Goal: Task Accomplishment & Management: Use online tool/utility

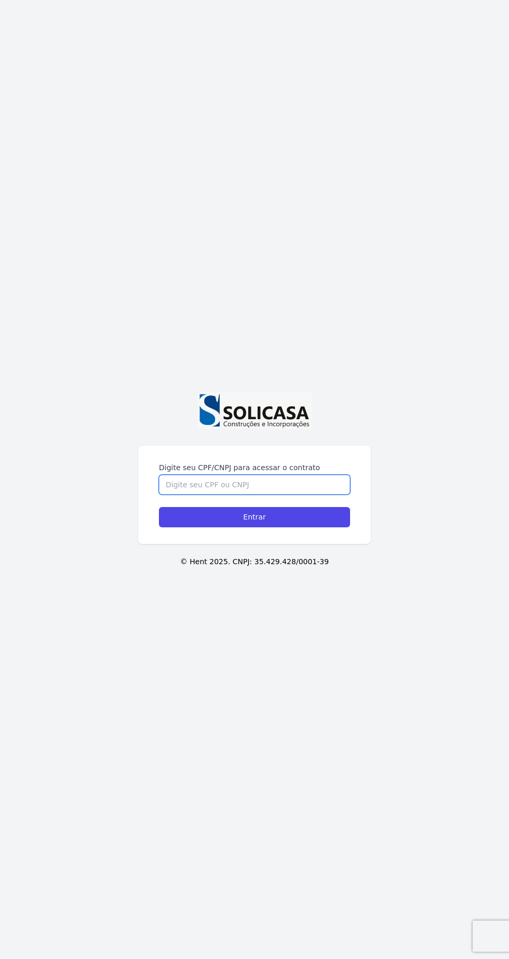
click at [170, 495] on input "Digite seu CPF/CNPJ para acessar o contrato" at bounding box center [254, 485] width 191 height 20
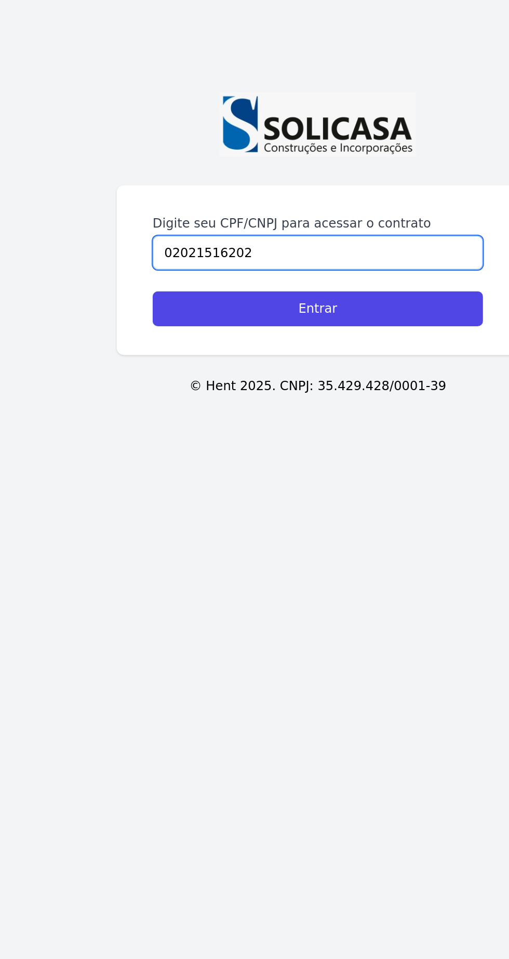
type input "02021516202"
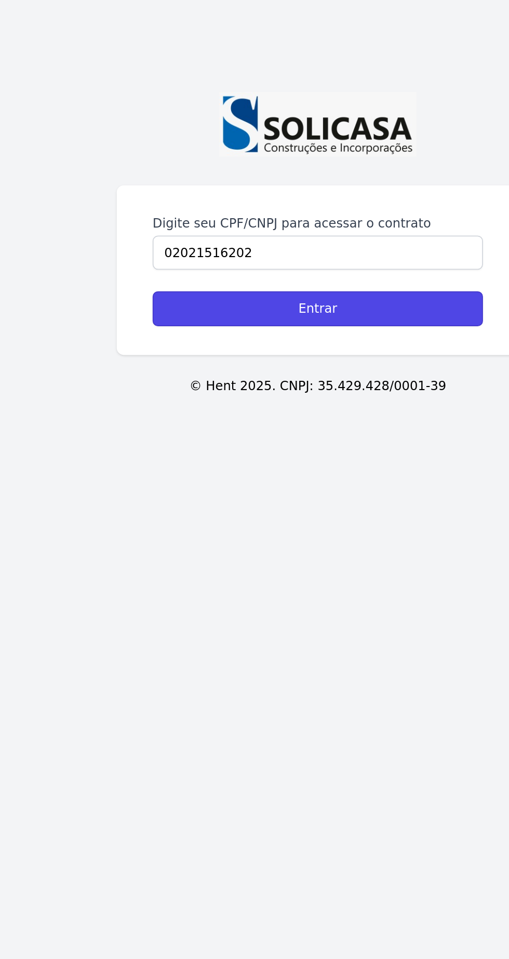
click at [175, 528] on input "Entrar" at bounding box center [254, 517] width 191 height 20
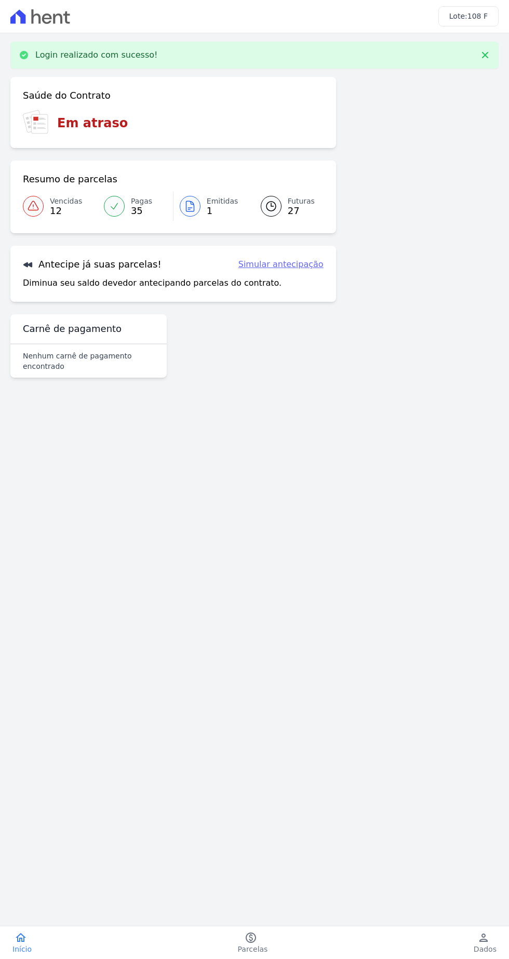
click at [36, 216] on div at bounding box center [33, 206] width 21 height 21
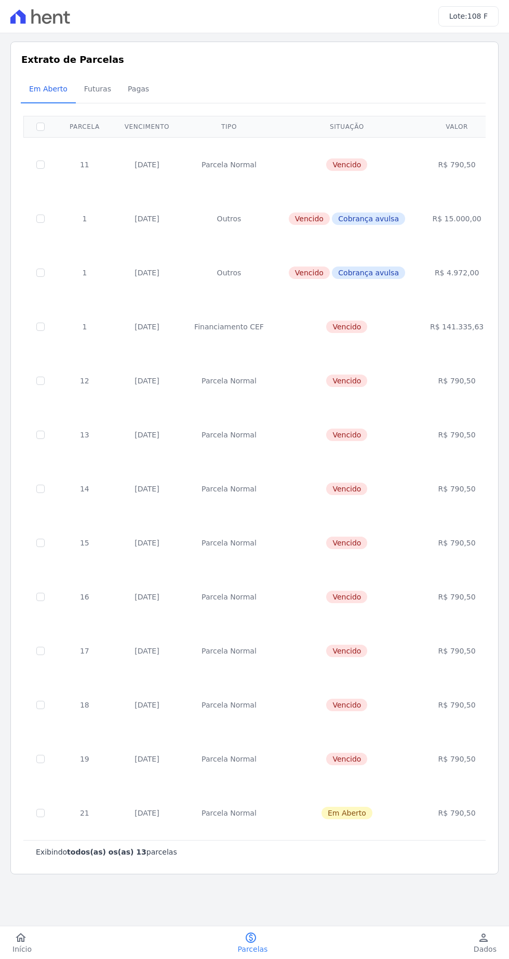
click at [271, 938] on link "paid Parcelas" at bounding box center [253, 943] width 55 height 23
click at [20, 940] on icon "home" at bounding box center [21, 938] width 12 height 12
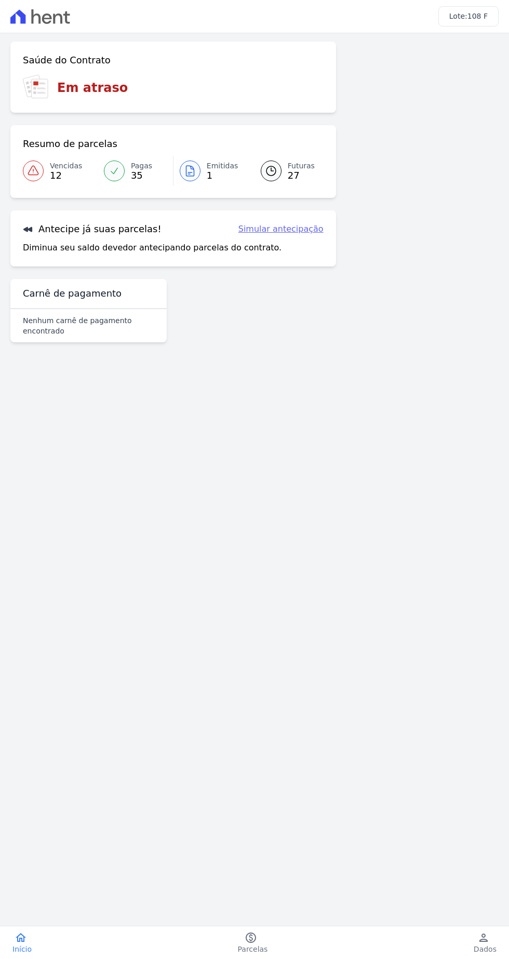
click at [469, 36] on div "Confirme os seus contatos Email solarblocof108@gmail.com Phone (4) 10000-0000 A…" at bounding box center [254, 196] width 509 height 326
click at [499, 943] on link "person Dados" at bounding box center [486, 943] width 48 height 23
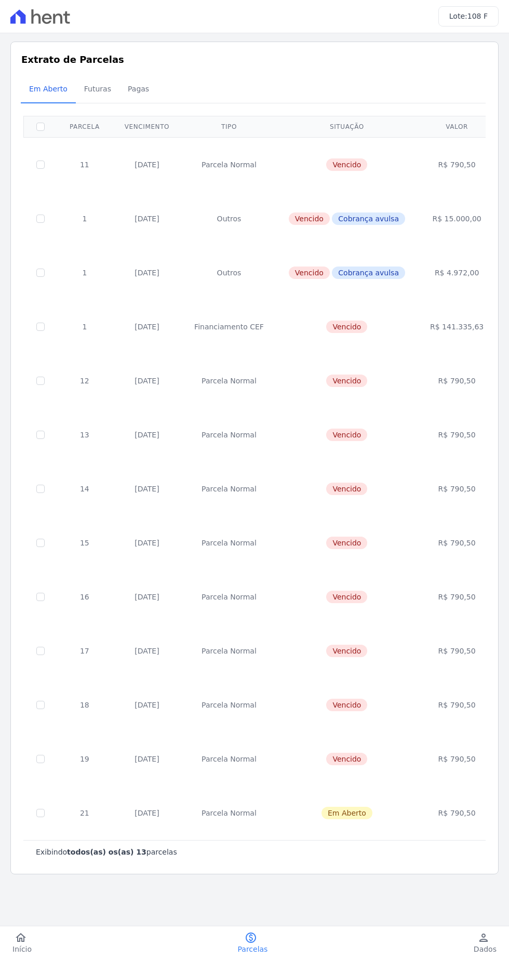
click at [14, 958] on div "home Início home Início paid Parcelas paid Parcelas person Dados person Dados l…" at bounding box center [254, 943] width 509 height 33
click at [495, 952] on span "Dados" at bounding box center [485, 949] width 23 height 10
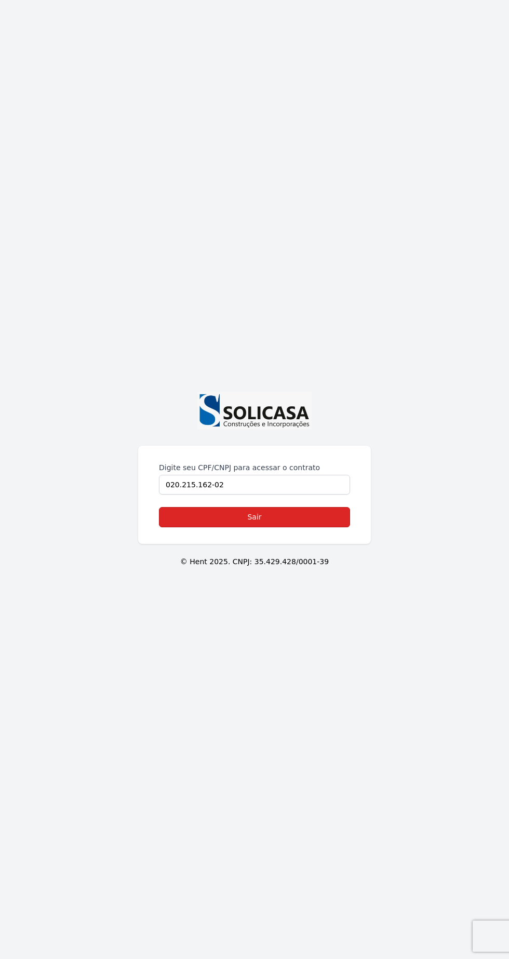
click at [170, 528] on link "Sair" at bounding box center [254, 517] width 191 height 20
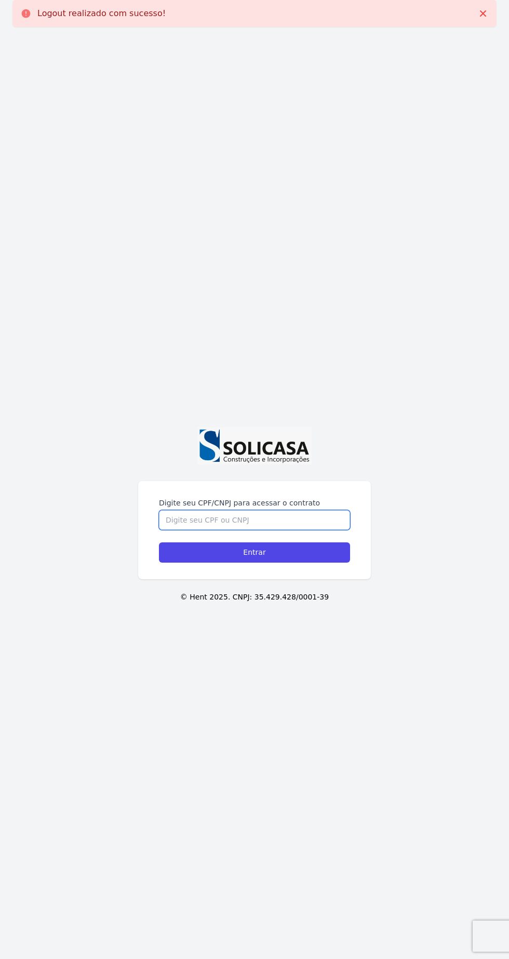
click at [171, 530] on input "Digite seu CPF/CNPJ para acessar o contrato" at bounding box center [254, 520] width 191 height 20
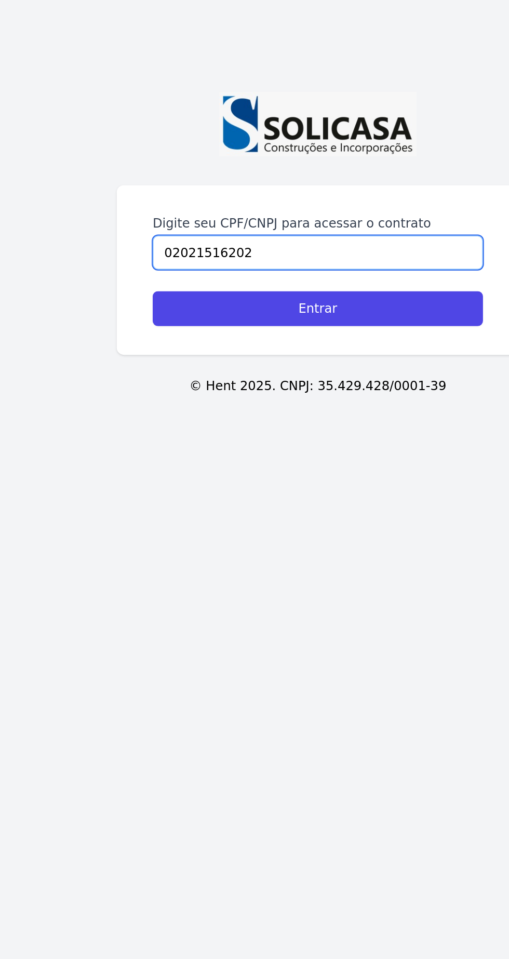
type input "02021516202"
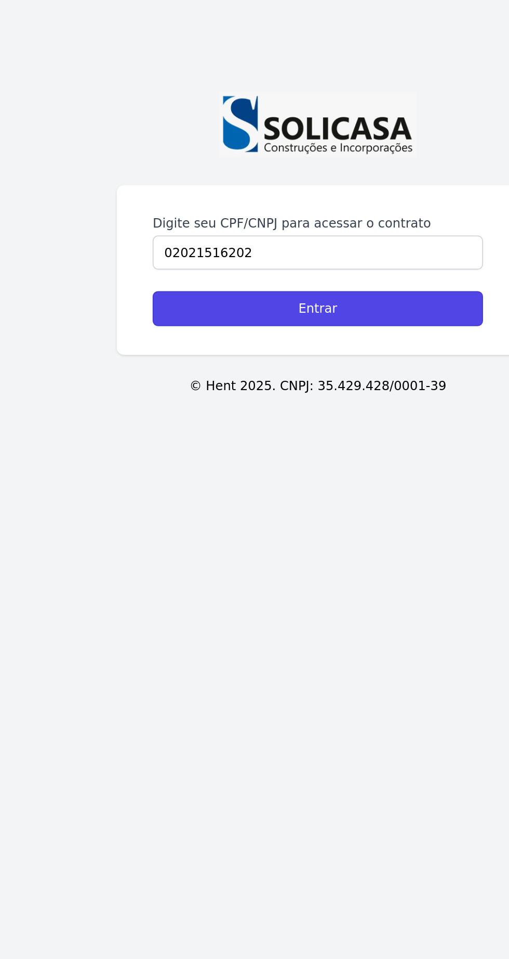
click at [163, 563] on input "Entrar" at bounding box center [254, 553] width 191 height 20
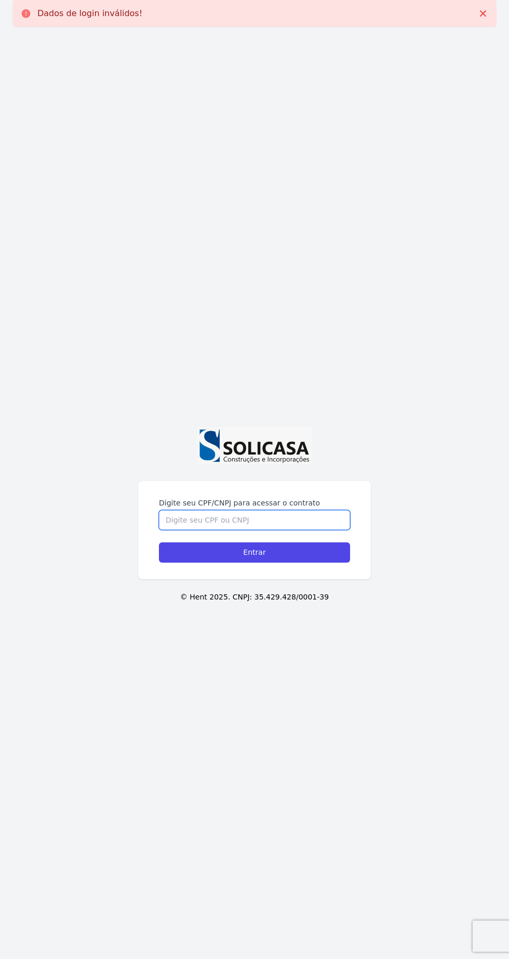
click at [180, 530] on input "Digite seu CPF/CNPJ para acessar o contrato" at bounding box center [254, 520] width 191 height 20
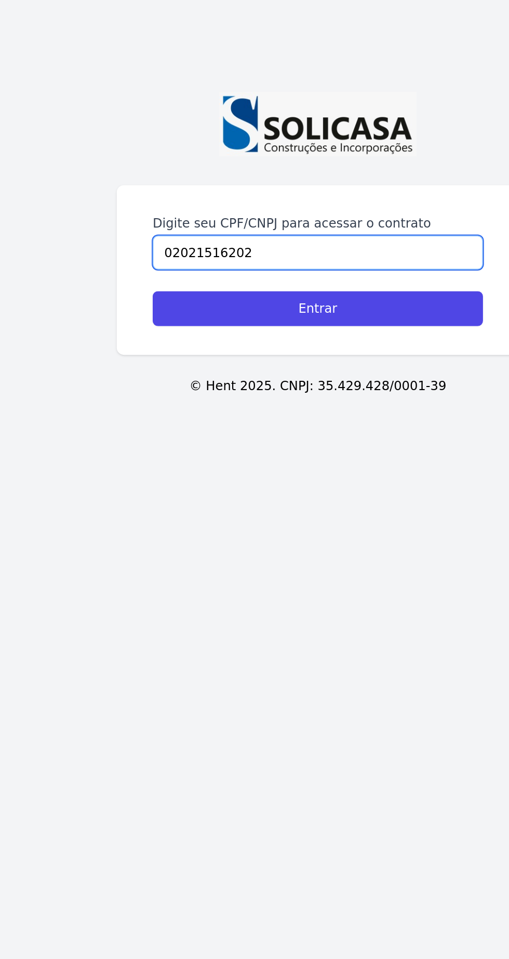
type input "02021516202"
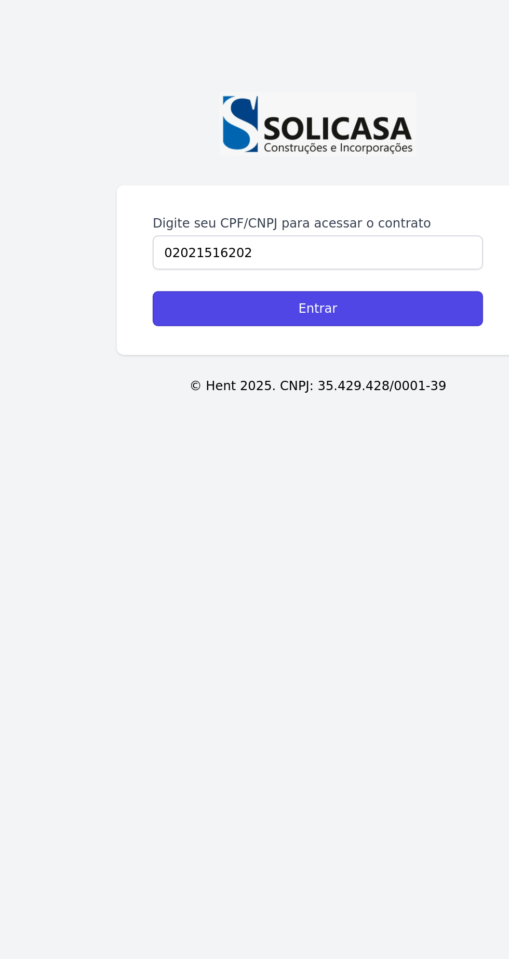
click at [175, 563] on input "Entrar" at bounding box center [254, 553] width 191 height 20
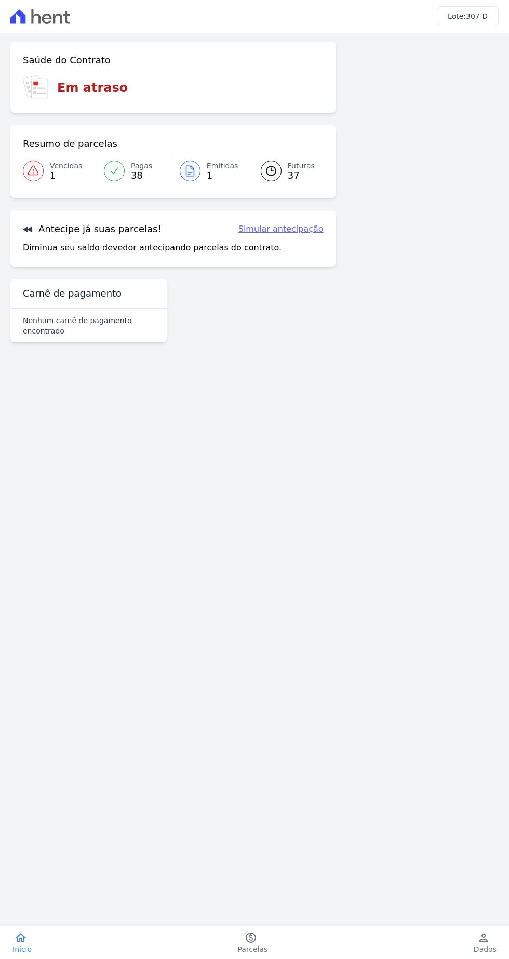
click at [29, 177] on icon at bounding box center [33, 171] width 12 height 12
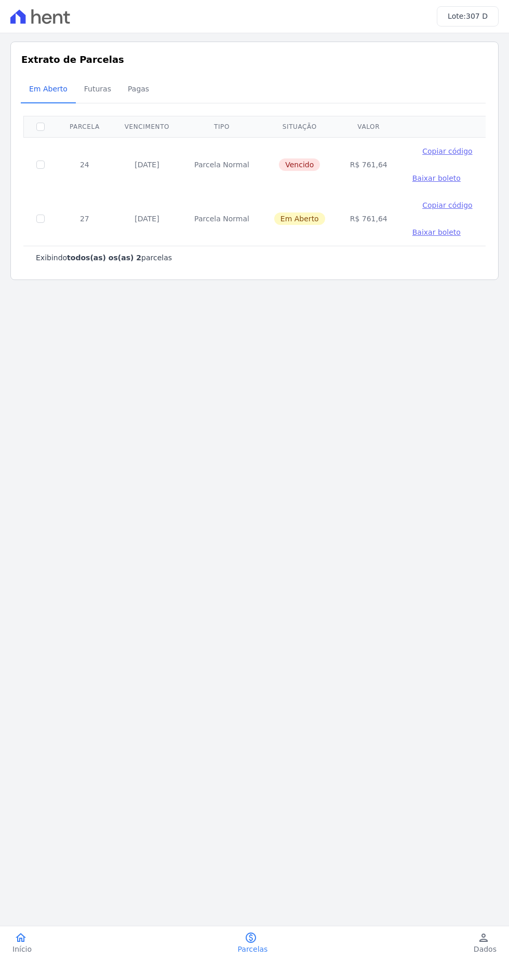
click at [12, 935] on link "home Início" at bounding box center [22, 943] width 44 height 23
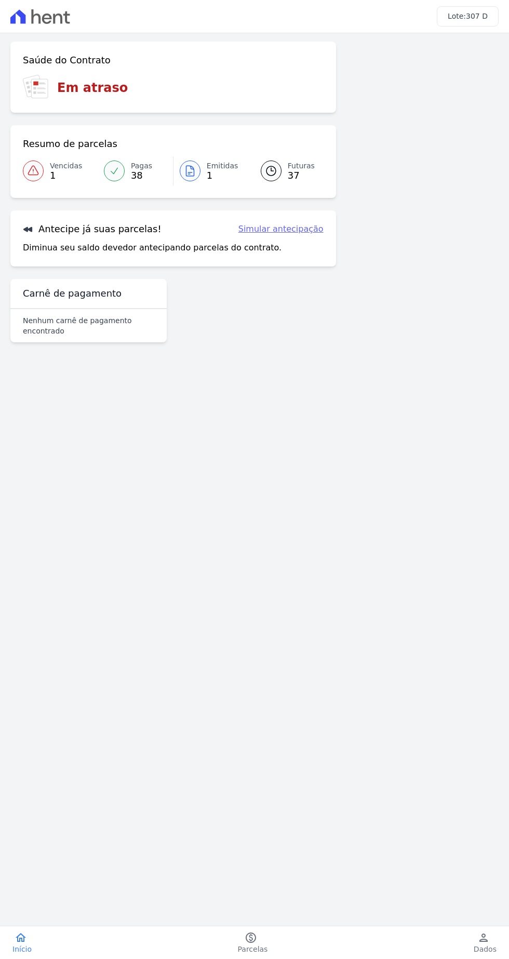
click at [282, 229] on link "Simular antecipação" at bounding box center [281, 229] width 85 height 12
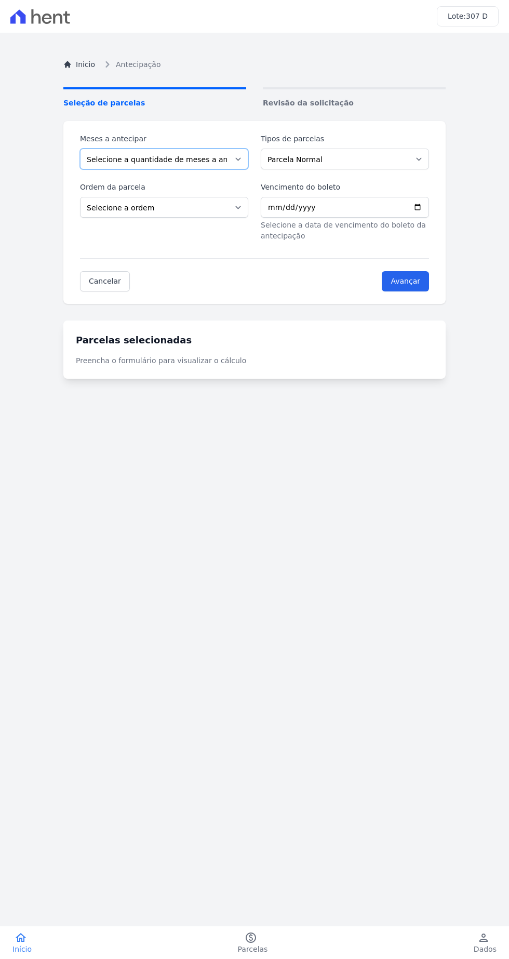
click at [91, 169] on select "Selecione a quantidade de meses a antecipar 1 2 3 4 5 6 7 8 9 10 11 12 13 14 15…" at bounding box center [164, 159] width 168 height 21
click at [80, 149] on select "Selecione a quantidade de meses a antecipar 1 2 3 4 5 6 7 8 9 10 11 12 13 14 15…" at bounding box center [164, 159] width 168 height 21
click at [93, 159] on select "Selecione a quantidade de meses a antecipar 1 2 3 4 5 6 7 8 9 10 11 12 13 14 15…" at bounding box center [164, 159] width 168 height 21
select select "34"
click at [80, 149] on select "Selecione a quantidade de meses a antecipar 1 2 3 4 5 6 7 8 9 10 11 12 13 14 15…" at bounding box center [164, 159] width 168 height 21
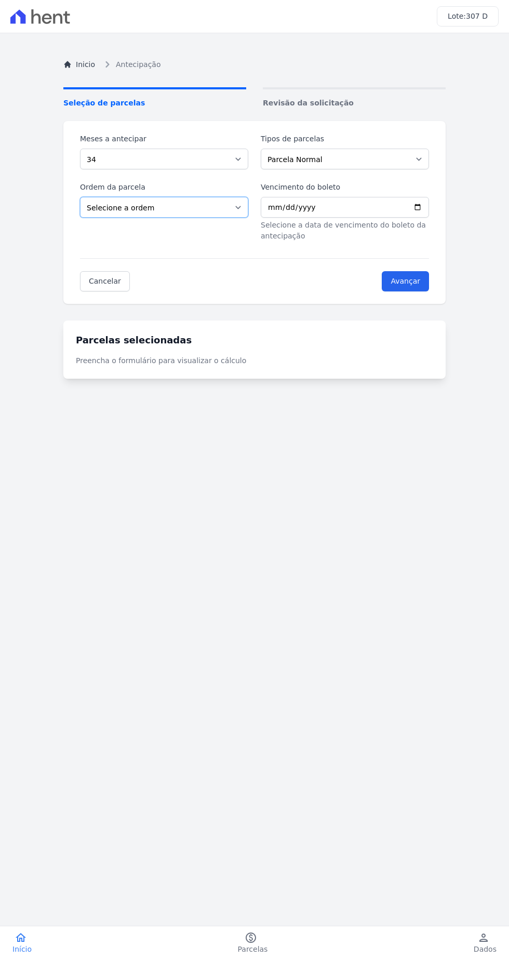
click at [99, 208] on select "Selecione a ordem Últimas parcelas Primeiras parcelas" at bounding box center [164, 207] width 168 height 21
select select "ending"
click at [80, 197] on select "Selecione a ordem Últimas parcelas Primeiras parcelas" at bounding box center [164, 207] width 168 height 21
click at [262, 151] on select "Parcela Normal Outros Financiamento CEF" at bounding box center [345, 159] width 168 height 21
click at [85, 204] on select "Selecione a ordem Últimas parcelas Primeiras parcelas" at bounding box center [164, 207] width 168 height 21
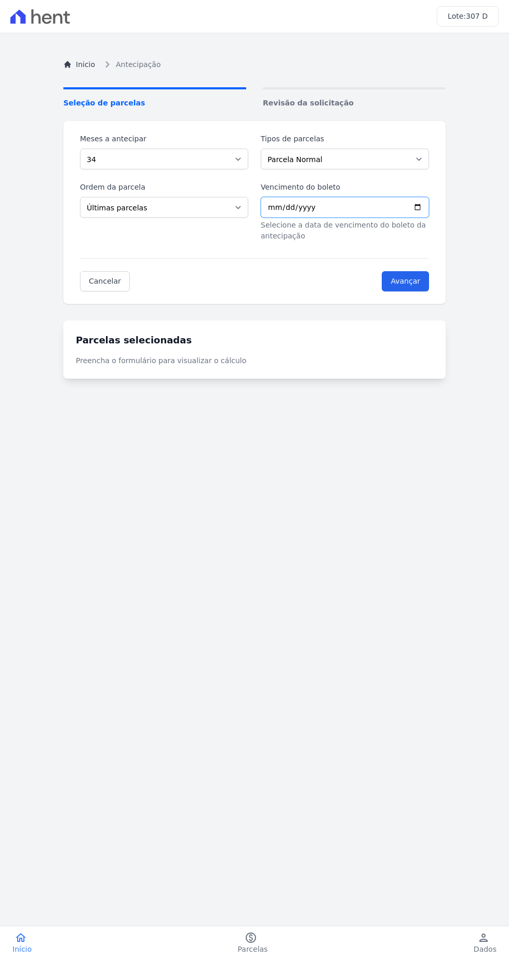
click at [270, 207] on input "Vencimento do boleto" at bounding box center [345, 207] width 168 height 21
click at [389, 285] on input "Avançar" at bounding box center [405, 281] width 47 height 20
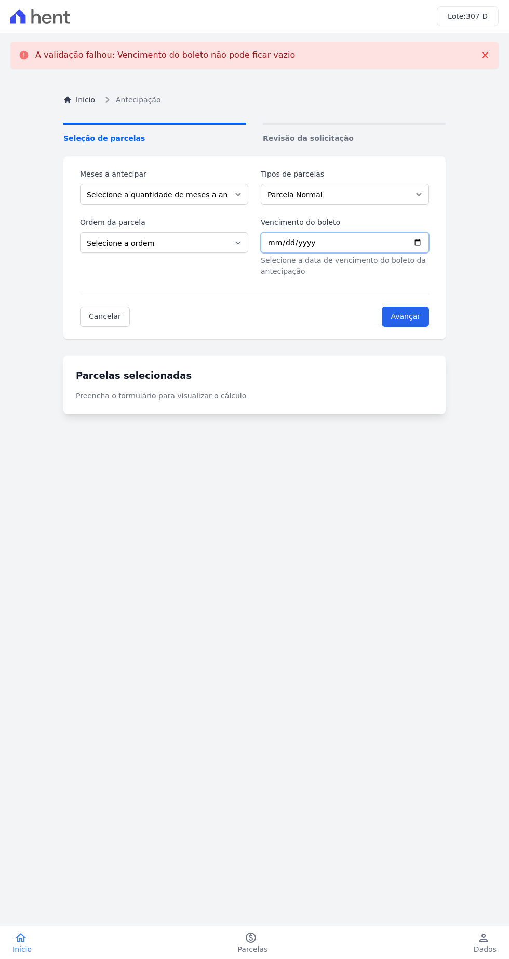
click at [270, 242] on input "Vencimento do boleto" at bounding box center [345, 242] width 168 height 21
type input "2025-09-10"
click at [405, 319] on input "Avançar" at bounding box center [405, 317] width 47 height 20
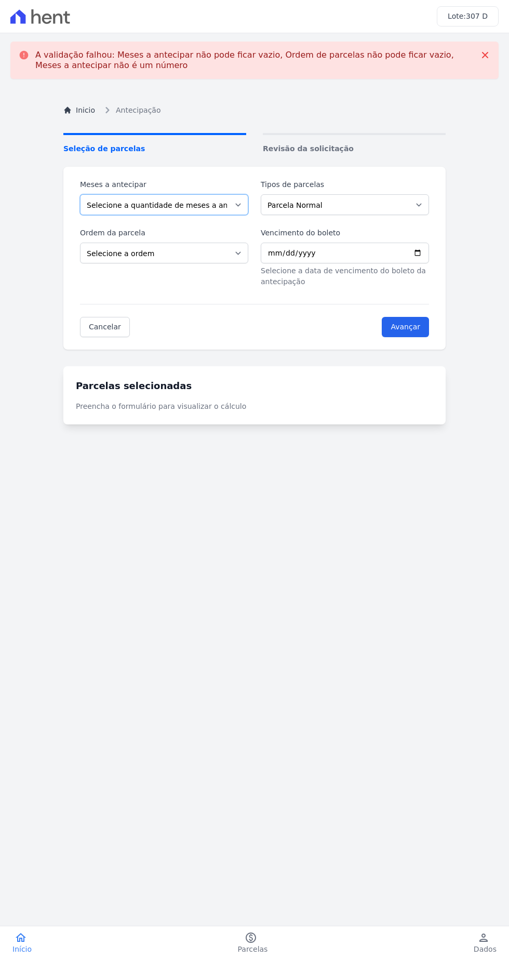
click at [100, 208] on select "Selecione a quantidade de meses a antecipar 1 2 3 4 5 6 7 8 9 10 11 12 13 14 15…" at bounding box center [164, 204] width 168 height 21
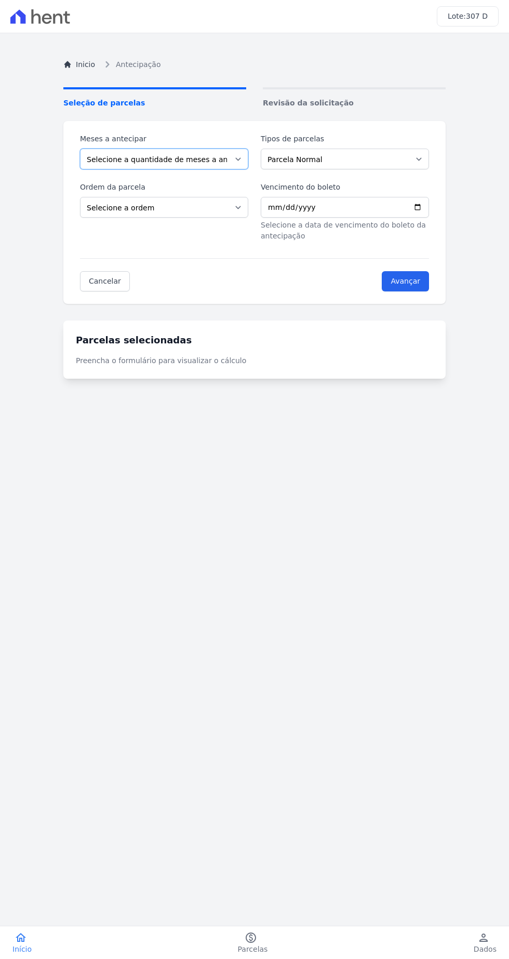
select select "34"
click at [80, 149] on select "Selecione a quantidade de meses a antecipar 1 2 3 4 5 6 7 8 9 10 11 12 13 14 15…" at bounding box center [164, 159] width 168 height 21
click at [276, 164] on select "Parcela Normal Outros Financiamento CEF" at bounding box center [345, 159] width 168 height 21
click at [121, 207] on select "Selecione a ordem Últimas parcelas Primeiras parcelas" at bounding box center [164, 207] width 168 height 21
click at [80, 197] on select "Selecione a ordem Últimas parcelas Primeiras parcelas" at bounding box center [164, 207] width 168 height 21
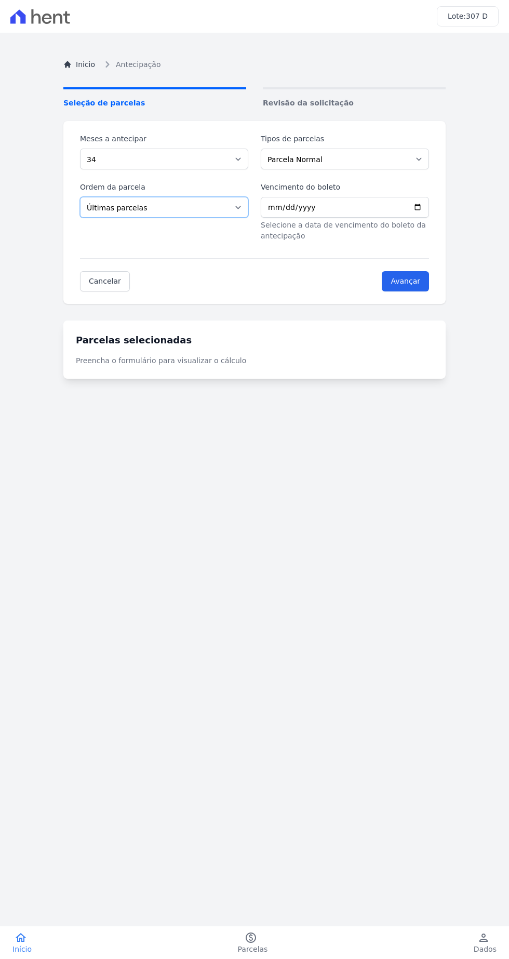
click at [154, 208] on select "Selecione a ordem Últimas parcelas Primeiras parcelas" at bounding box center [164, 207] width 168 height 21
select select "beginning"
click at [80, 197] on select "Selecione a ordem Últimas parcelas Primeiras parcelas" at bounding box center [164, 207] width 168 height 21
click at [270, 207] on input "Vencimento do boleto" at bounding box center [345, 207] width 168 height 21
type input "2025-09-10"
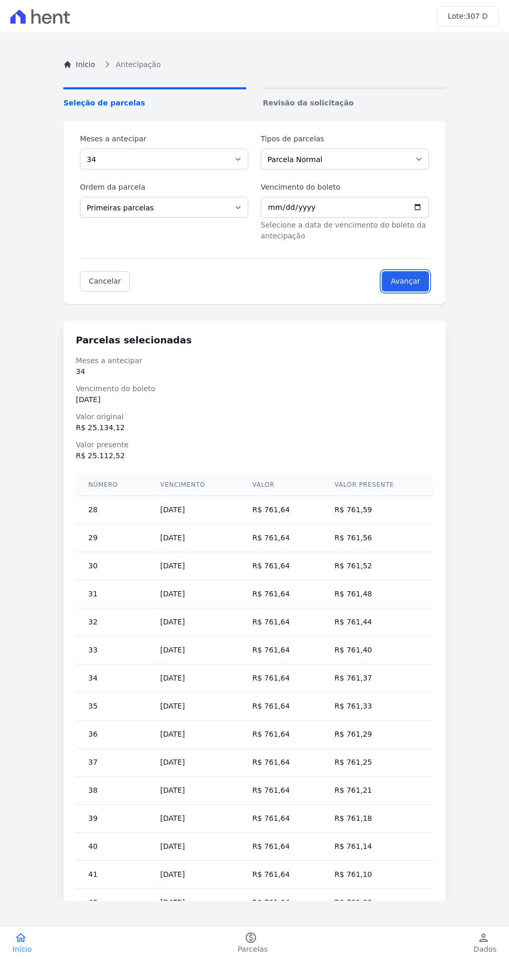
click at [398, 284] on input "Avançar" at bounding box center [405, 281] width 47 height 20
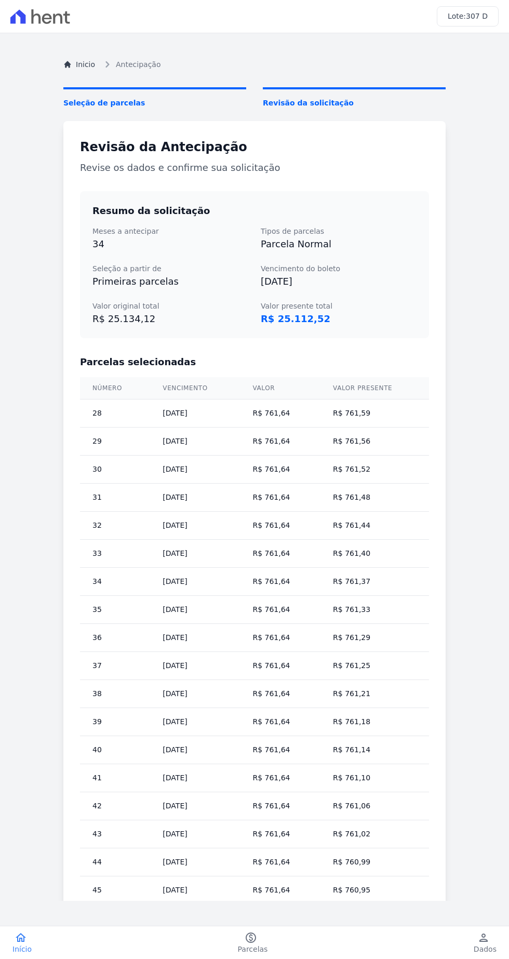
click at [14, 946] on span "Início" at bounding box center [21, 949] width 19 height 10
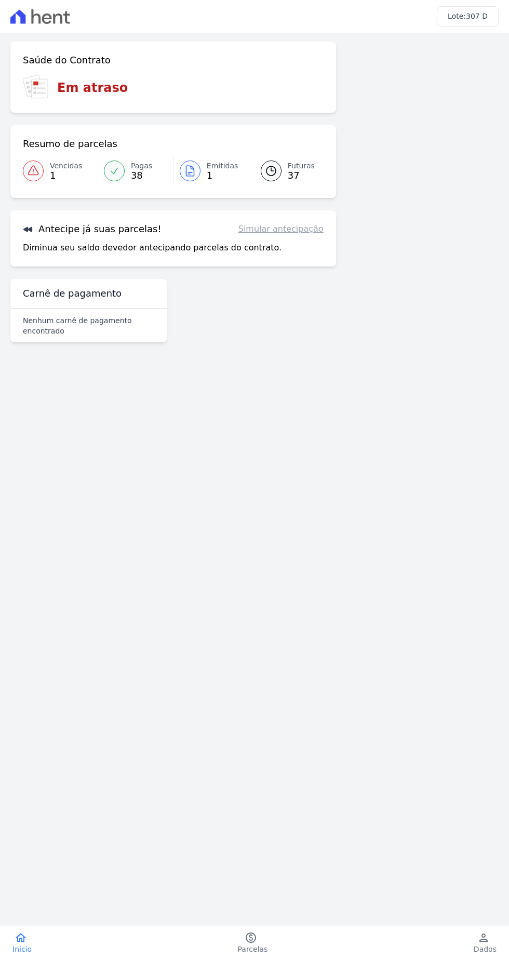
click at [179, 249] on p "Diminua seu saldo devedor antecipando parcelas do contrato." at bounding box center [152, 248] width 259 height 12
click at [262, 230] on link "Simular antecipação" at bounding box center [281, 229] width 85 height 12
click at [39, 942] on link "home Início" at bounding box center [22, 943] width 44 height 23
click at [257, 232] on link "Simular antecipação" at bounding box center [281, 229] width 85 height 12
click at [267, 231] on link "Simular antecipação" at bounding box center [281, 229] width 85 height 12
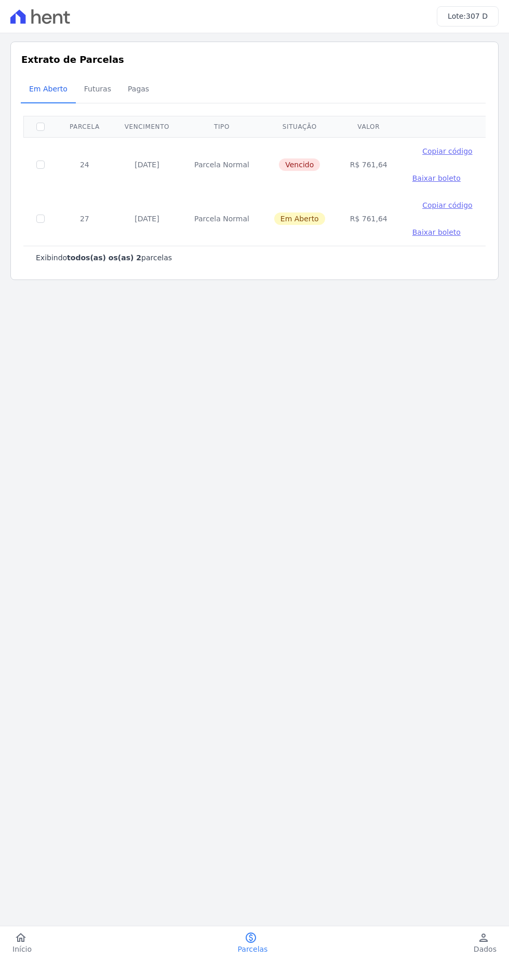
click at [19, 933] on icon "home" at bounding box center [21, 938] width 12 height 12
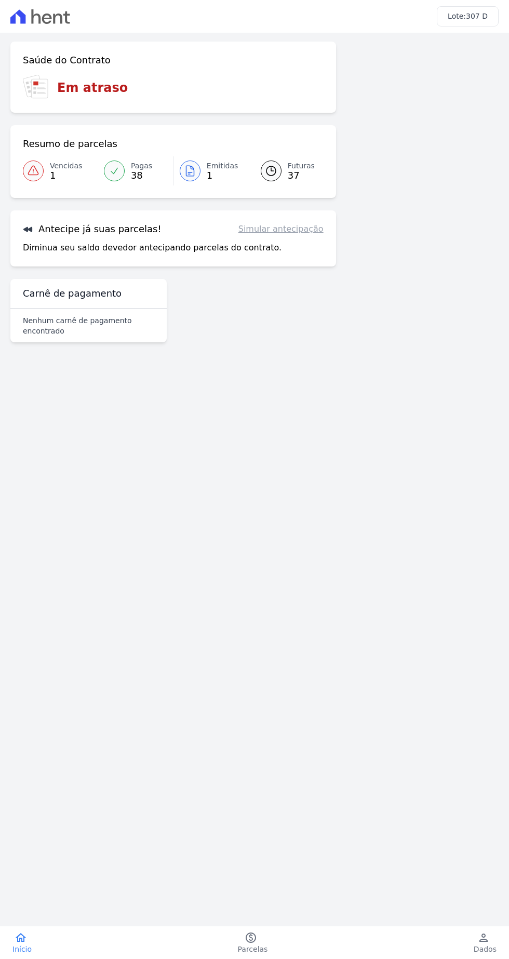
click at [30, 944] on link "home Início" at bounding box center [22, 943] width 44 height 23
click at [255, 932] on icon "paid" at bounding box center [251, 938] width 12 height 12
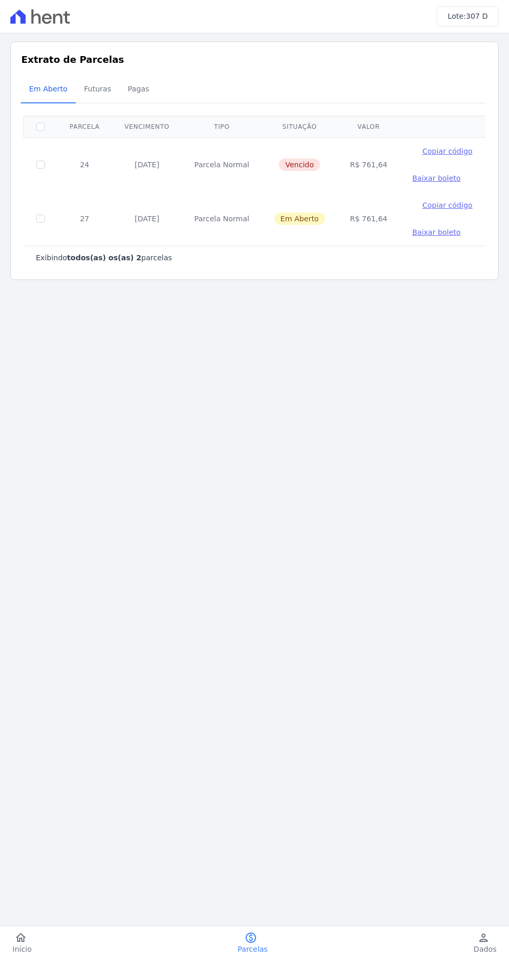
click at [16, 20] on icon at bounding box center [40, 16] width 60 height 15
